Goal: Task Accomplishment & Management: Manage account settings

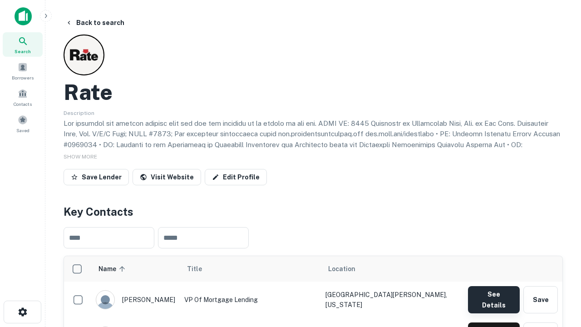
click at [494, 295] on button "See Details" at bounding box center [494, 299] width 52 height 27
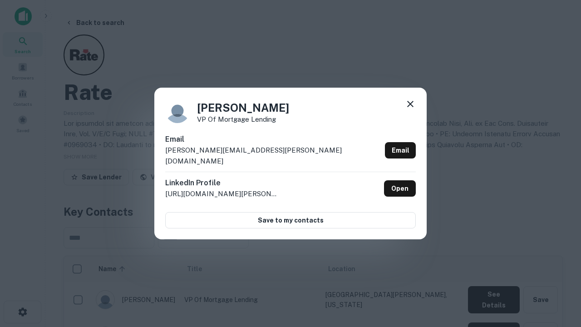
click at [411, 109] on icon at bounding box center [410, 104] width 11 height 11
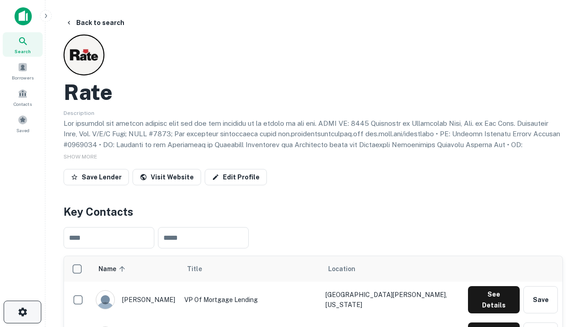
click at [22, 312] on icon "button" at bounding box center [22, 312] width 11 height 11
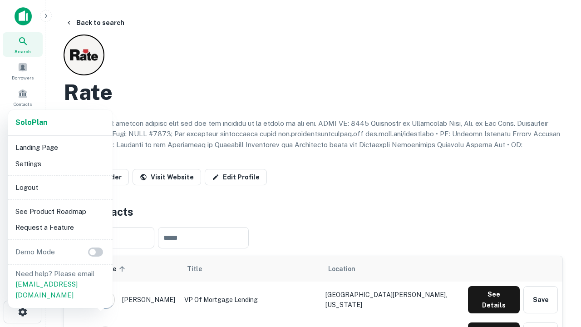
click at [60, 187] on li "Logout" at bounding box center [60, 187] width 97 height 16
